Goal: Find contact information: Find contact information

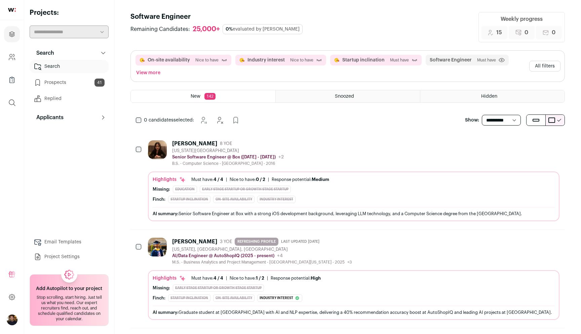
click at [61, 84] on link "Prospects 41" at bounding box center [69, 82] width 79 height 13
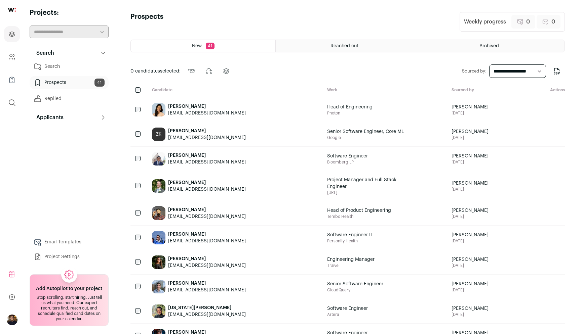
click at [192, 130] on div "[PERSON_NAME]" at bounding box center [207, 131] width 78 height 7
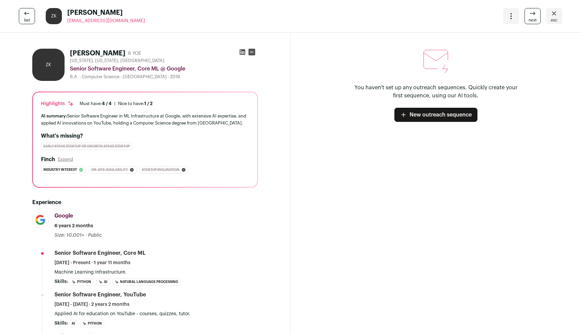
click at [533, 16] on icon at bounding box center [532, 13] width 8 height 8
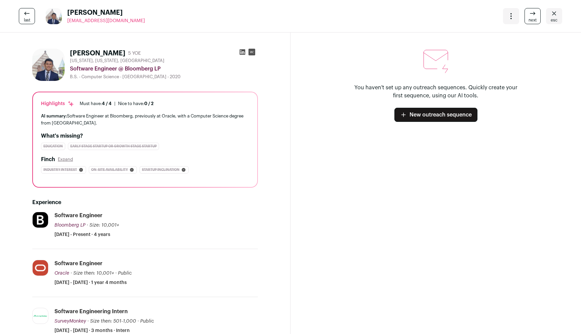
click at [536, 18] on span "next" at bounding box center [532, 19] width 8 height 5
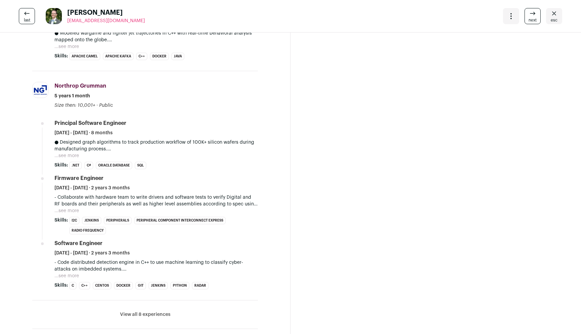
scroll to position [472, 0]
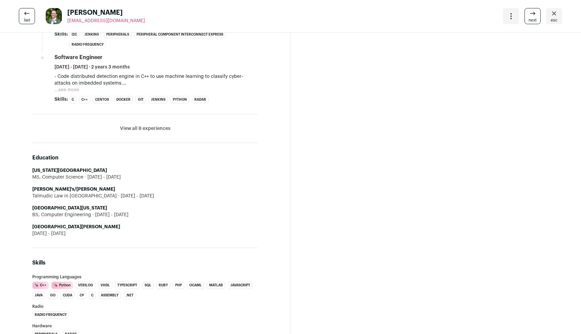
click at [138, 126] on button "View all 8 experiences" at bounding box center [145, 128] width 50 height 7
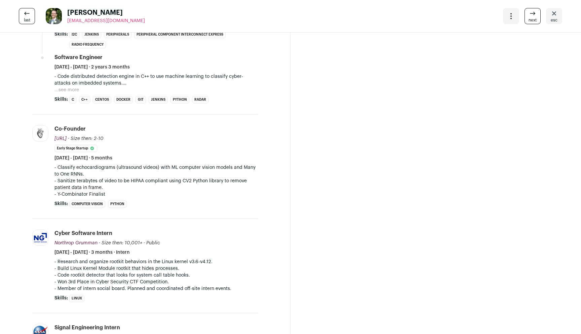
scroll to position [488, 0]
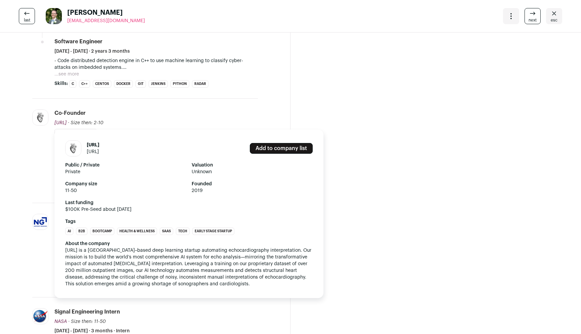
drag, startPoint x: 54, startPoint y: 122, endPoint x: 74, endPoint y: 123, distance: 19.8
click at [74, 123] on li "[URL] [URL] Add to company list Public / Private Private Valuation Unknown Comp…" at bounding box center [144, 151] width 225 height 105
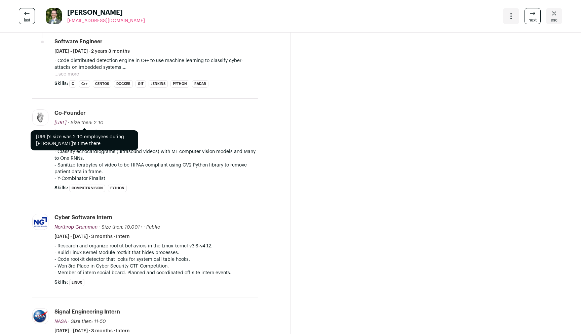
click at [85, 119] on div "Co-Founder [URL] [URL] [URL] Add to company list Public / Private Private Valua…" at bounding box center [155, 128] width 203 height 36
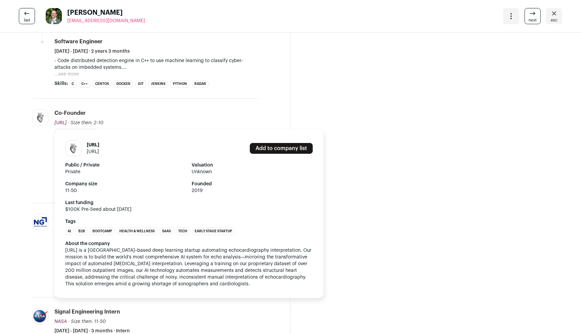
click at [67, 123] on span "[URL]" at bounding box center [60, 123] width 12 height 5
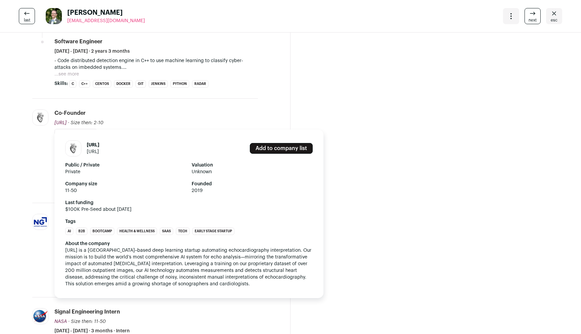
click at [59, 125] on span "[URL]" at bounding box center [60, 123] width 12 height 5
drag, startPoint x: 54, startPoint y: 124, endPoint x: 75, endPoint y: 124, distance: 21.5
click at [75, 124] on li "[URL] [URL] Add to company list Public / Private Private Valuation Unknown Comp…" at bounding box center [144, 151] width 225 height 105
copy span "[URL]"
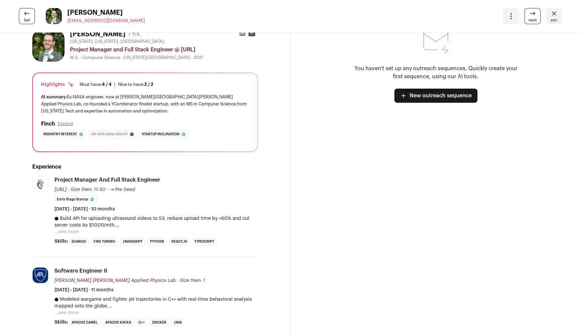
scroll to position [0, 0]
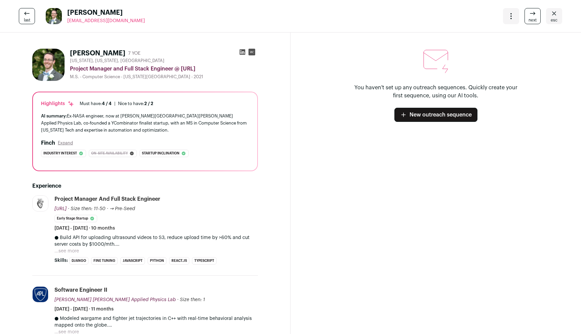
click at [240, 53] on icon at bounding box center [243, 52] width 6 height 6
drag, startPoint x: 136, startPoint y: 20, endPoint x: 65, endPoint y: 19, distance: 71.9
click at [65, 19] on div "last [PERSON_NAME] [EMAIL_ADDRESS][DOMAIN_NAME] More actions Change project Mov…" at bounding box center [290, 16] width 581 height 33
click at [125, 28] on div "last [PERSON_NAME] [EMAIL_ADDRESS][DOMAIN_NAME] More actions Change project Mov…" at bounding box center [290, 16] width 581 height 33
drag, startPoint x: 142, startPoint y: 28, endPoint x: 68, endPoint y: 22, distance: 74.5
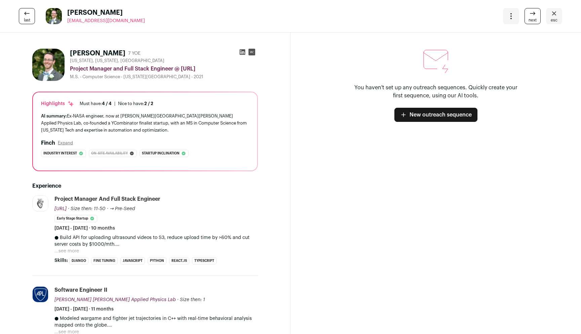
click at [68, 22] on div "last [PERSON_NAME] [EMAIL_ADDRESS][DOMAIN_NAME] More actions Change project Mov…" at bounding box center [290, 16] width 581 height 33
copy span "[EMAIL_ADDRESS][DOMAIN_NAME]"
